Goal: Find specific page/section: Find specific page/section

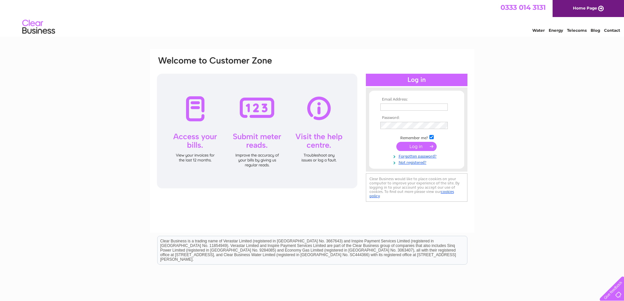
type input "[EMAIL_ADDRESS][DOMAIN_NAME]"
click at [418, 147] on input "submit" at bounding box center [416, 146] width 40 height 9
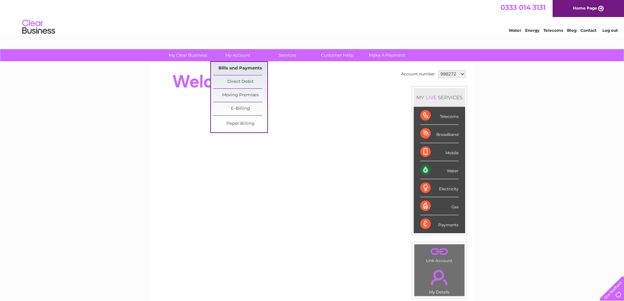
click at [230, 66] on link "Bills and Payments" at bounding box center [240, 68] width 54 height 13
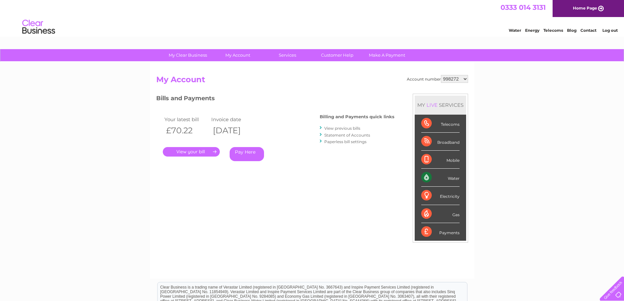
click at [187, 153] on link "." at bounding box center [191, 151] width 57 height 9
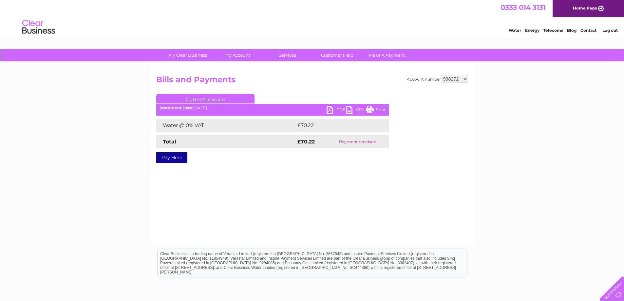
click at [338, 108] on link "PDF" at bounding box center [336, 110] width 20 height 9
